Goal: Information Seeking & Learning: Check status

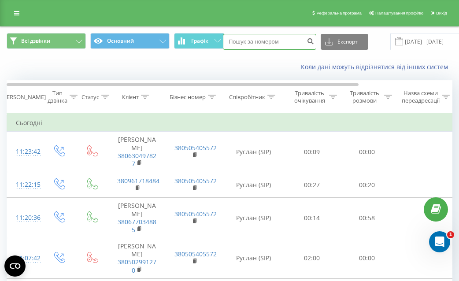
click at [245, 41] on input at bounding box center [269, 42] width 93 height 16
paste input "380987753236"
type input "380987753236"
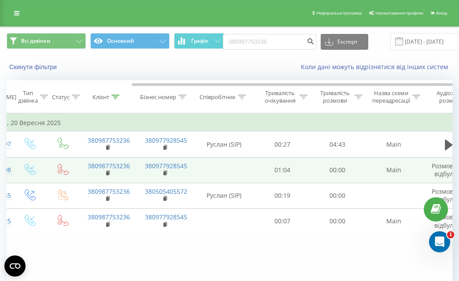
scroll to position [0, 118]
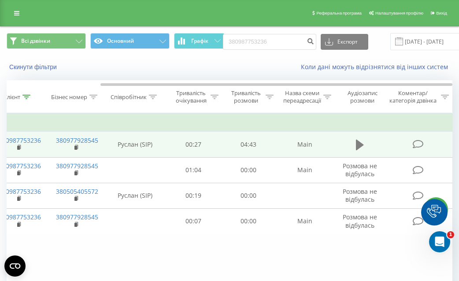
click at [358, 141] on icon at bounding box center [360, 145] width 8 height 11
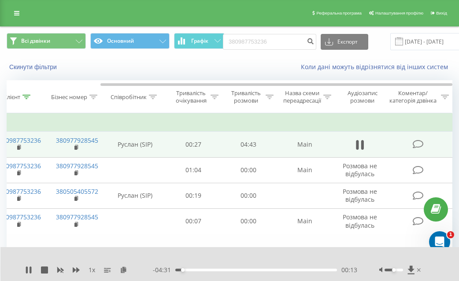
click at [186, 269] on div "00:13" at bounding box center [256, 270] width 162 height 3
click at [190, 270] on div "00:20" at bounding box center [256, 270] width 162 height 3
click at [195, 269] on div "00:27" at bounding box center [256, 270] width 162 height 3
click at [202, 271] on div "00:39" at bounding box center [256, 270] width 162 height 3
click at [210, 270] on div "00:52" at bounding box center [256, 270] width 162 height 3
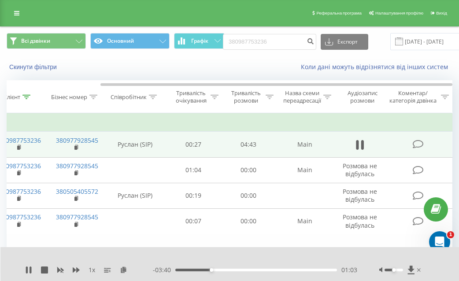
click at [216, 269] on div "01:03" at bounding box center [256, 270] width 162 height 3
click at [219, 270] on div "01:13" at bounding box center [256, 270] width 162 height 3
click at [225, 269] on div "01:20" at bounding box center [256, 270] width 162 height 3
click at [229, 270] on div "01:28" at bounding box center [256, 270] width 162 height 3
click at [233, 269] on div "01:36" at bounding box center [256, 270] width 162 height 3
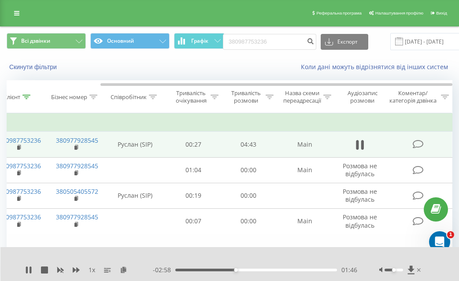
click at [239, 269] on div "01:46" at bounding box center [256, 270] width 162 height 3
click at [242, 269] on div "01:52" at bounding box center [256, 270] width 162 height 3
click at [246, 269] on div "01:58" at bounding box center [256, 270] width 162 height 3
click at [251, 270] on div "02:07" at bounding box center [256, 270] width 162 height 3
click at [257, 270] on div "02:17" at bounding box center [256, 270] width 162 height 3
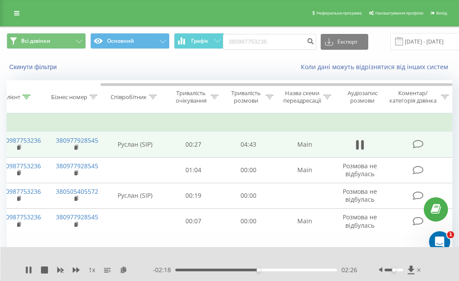
click at [262, 269] on div "02:26" at bounding box center [256, 270] width 162 height 3
click at [269, 269] on div "02:37" at bounding box center [256, 270] width 162 height 3
click at [274, 270] on div "02:47" at bounding box center [256, 270] width 162 height 3
click at [278, 270] on div "02:56" at bounding box center [256, 270] width 162 height 3
click at [356, 143] on icon at bounding box center [357, 145] width 3 height 10
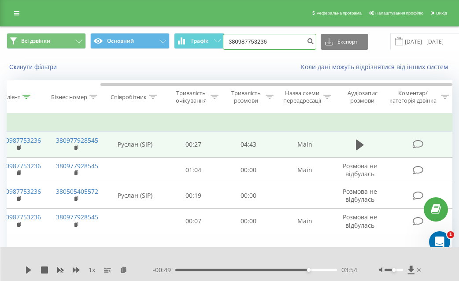
click at [259, 44] on input "380987753236" at bounding box center [269, 42] width 93 height 16
paste input "678945564"
type input "380678945564"
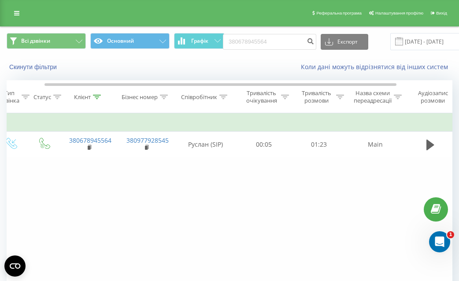
scroll to position [0, 118]
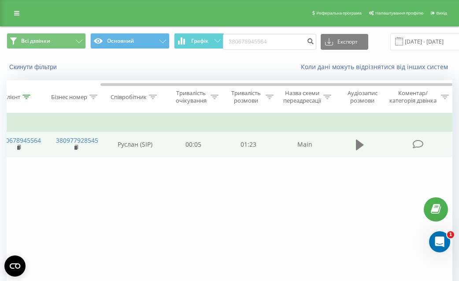
click at [356, 146] on icon at bounding box center [360, 145] width 8 height 11
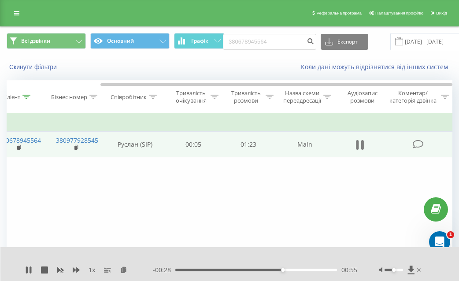
click at [359, 147] on icon at bounding box center [360, 145] width 8 height 12
